Goal: Transaction & Acquisition: Download file/media

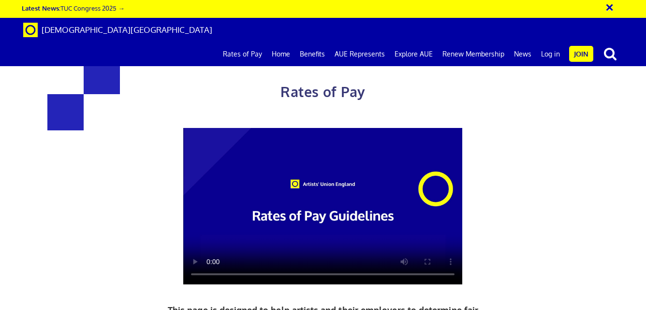
scroll to position [192, 0]
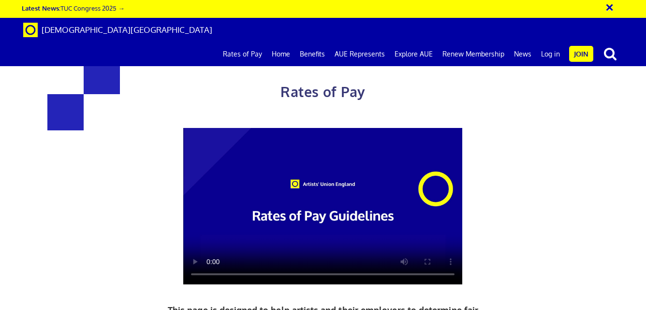
click at [248, 42] on link "Rates of Pay" at bounding box center [242, 54] width 49 height 24
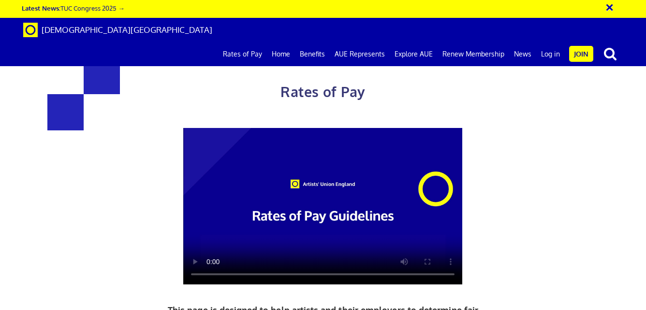
scroll to position [0, 3]
